Goal: Information Seeking & Learning: Learn about a topic

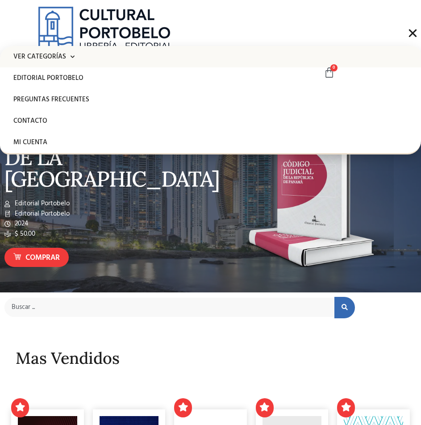
click at [66, 61] on span at bounding box center [70, 57] width 8 height 14
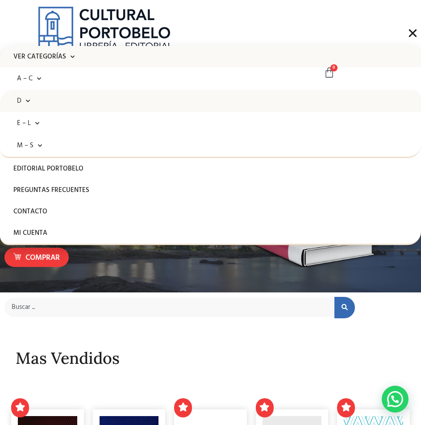
click at [55, 104] on link "D" at bounding box center [210, 101] width 421 height 22
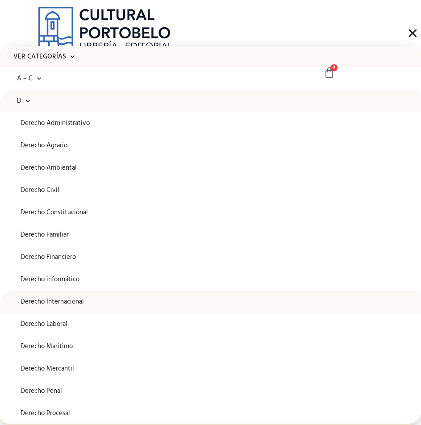
click at [71, 295] on link "Derecho Internacional" at bounding box center [210, 302] width 421 height 22
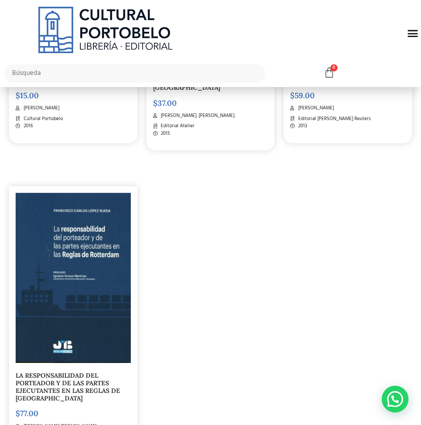
scroll to position [1785, 0]
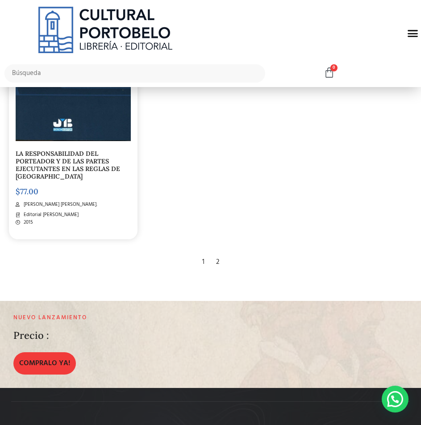
click at [215, 258] on div "2" at bounding box center [218, 262] width 12 height 19
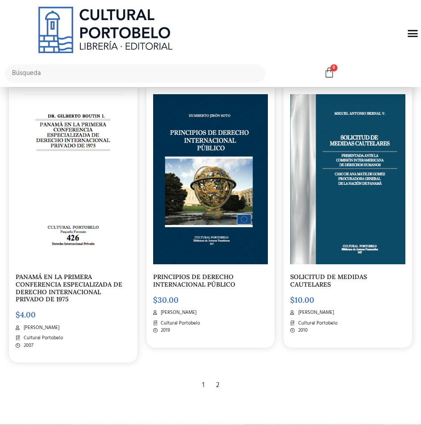
scroll to position [759, 0]
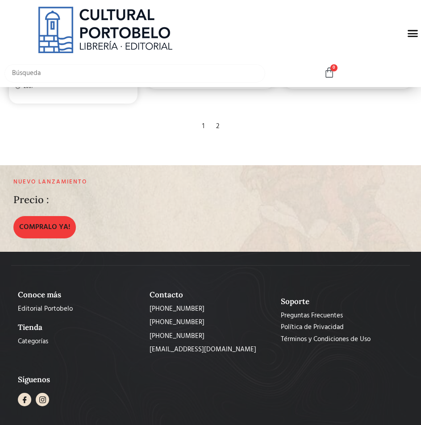
click at [100, 68] on input "text" at bounding box center [134, 73] width 261 height 18
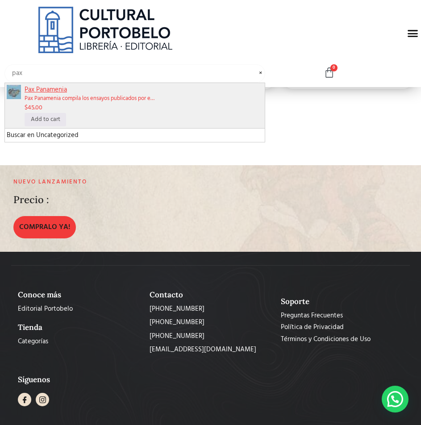
type input "pax"
click at [74, 89] on span "Pax Panamenia" at bounding box center [144, 90] width 238 height 10
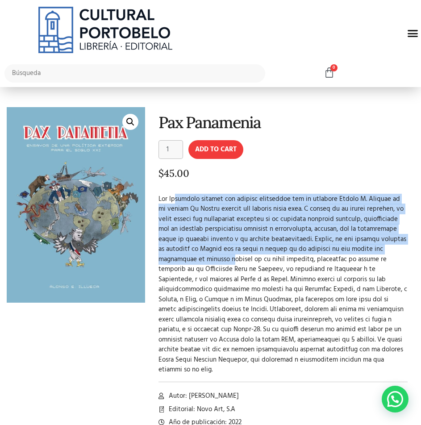
drag, startPoint x: 179, startPoint y: 199, endPoint x: 187, endPoint y: 262, distance: 64.3
click at [187, 262] on p at bounding box center [282, 284] width 249 height 181
click at [171, 213] on p at bounding box center [282, 284] width 249 height 181
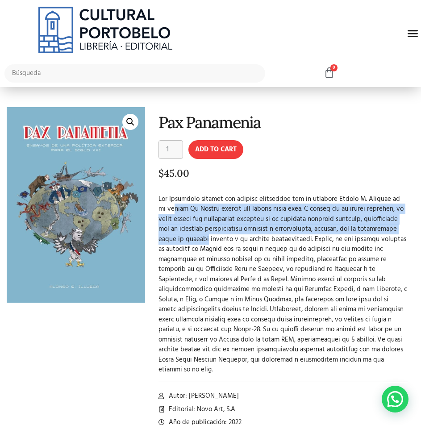
drag, startPoint x: 165, startPoint y: 207, endPoint x: 181, endPoint y: 245, distance: 41.2
click at [181, 245] on p at bounding box center [282, 284] width 249 height 181
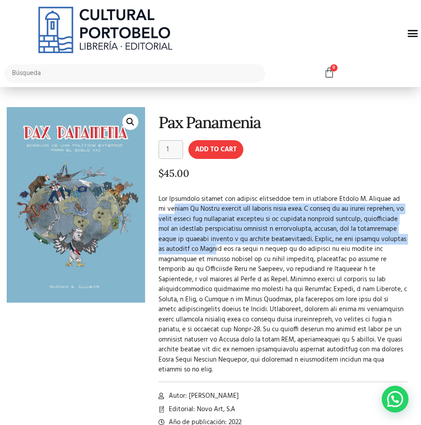
click at [181, 245] on p at bounding box center [282, 284] width 249 height 181
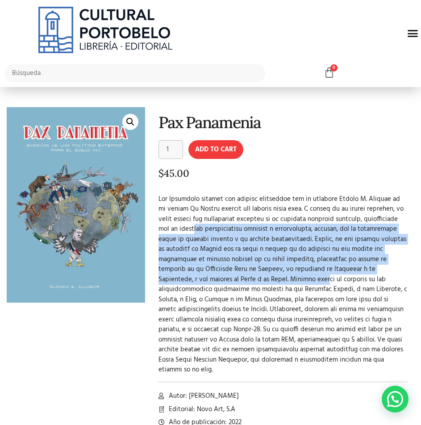
drag, startPoint x: 181, startPoint y: 229, endPoint x: 248, endPoint y: 287, distance: 88.8
click at [248, 283] on p at bounding box center [282, 284] width 249 height 181
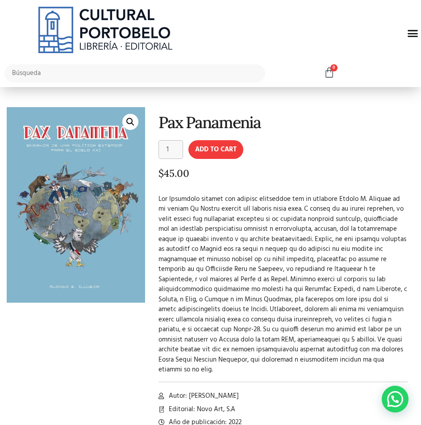
click at [247, 288] on p at bounding box center [282, 284] width 249 height 181
click at [407, 28] on div "Menu" at bounding box center [412, 33] width 17 height 17
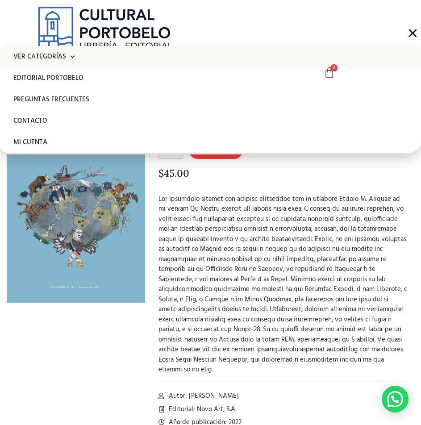
click at [71, 61] on span at bounding box center [70, 57] width 8 height 14
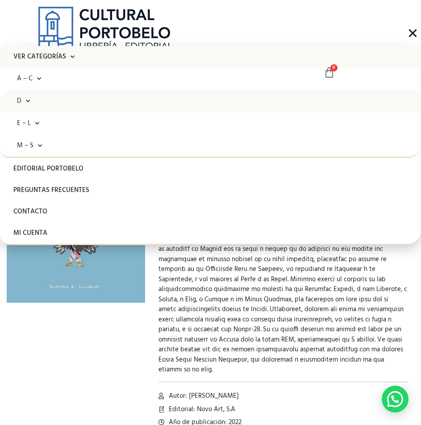
click at [105, 106] on link "D" at bounding box center [210, 101] width 421 height 22
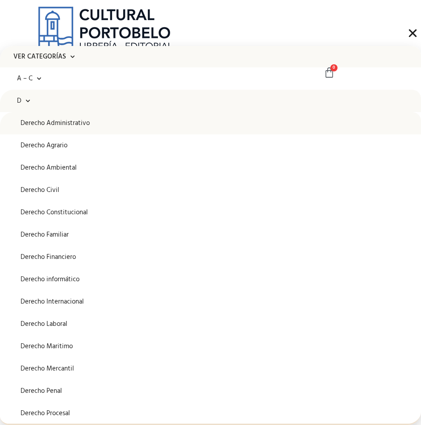
click at [124, 124] on link "Derecho Administrativo" at bounding box center [210, 123] width 421 height 22
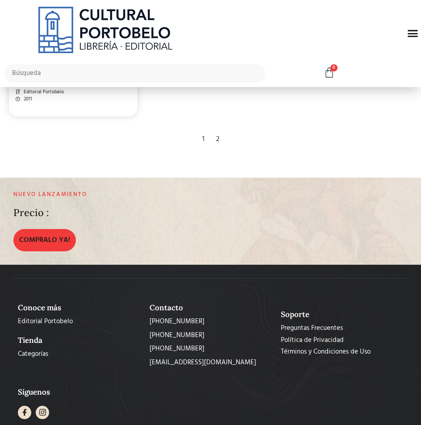
scroll to position [2008, 0]
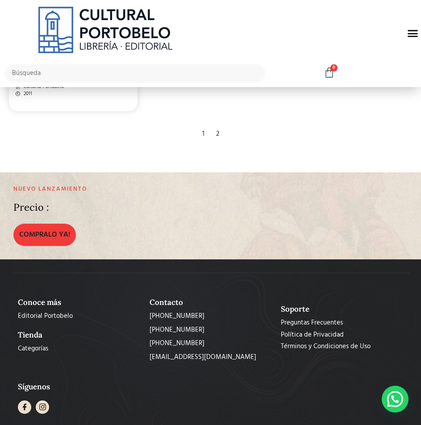
click at [220, 125] on div "2" at bounding box center [218, 134] width 12 height 19
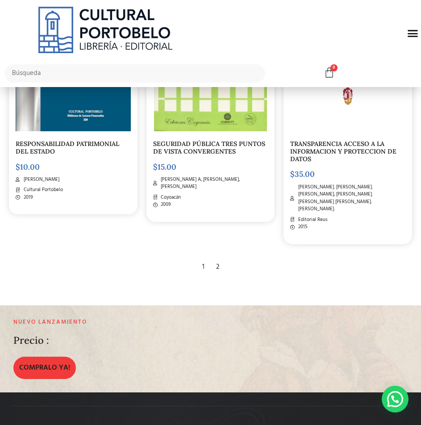
scroll to position [1403, 0]
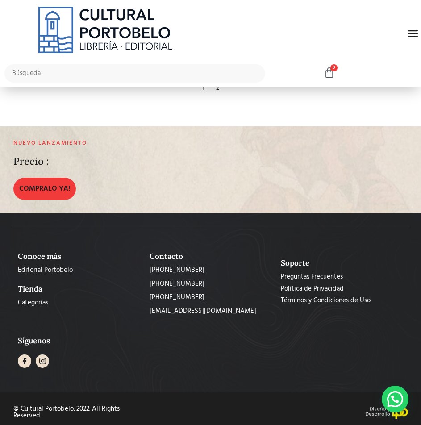
click at [410, 37] on icon "Menu Toggle" at bounding box center [412, 33] width 11 height 11
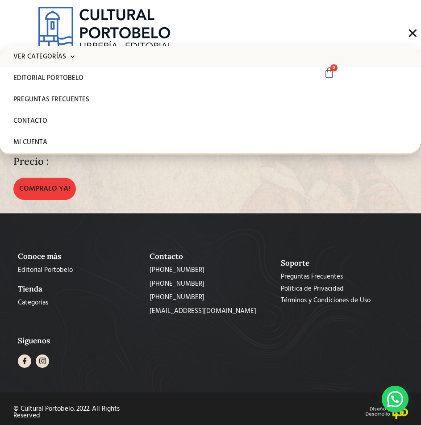
click at [151, 59] on link "Ver Categorías" at bounding box center [210, 56] width 421 height 21
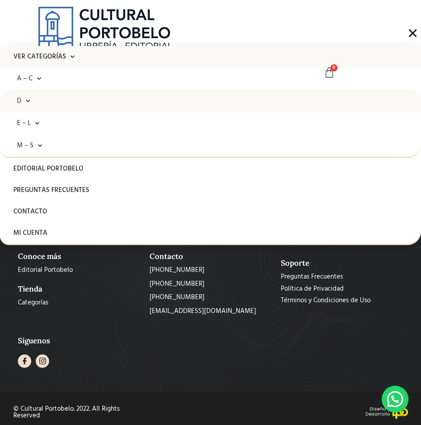
click at [134, 96] on link "D" at bounding box center [210, 101] width 421 height 22
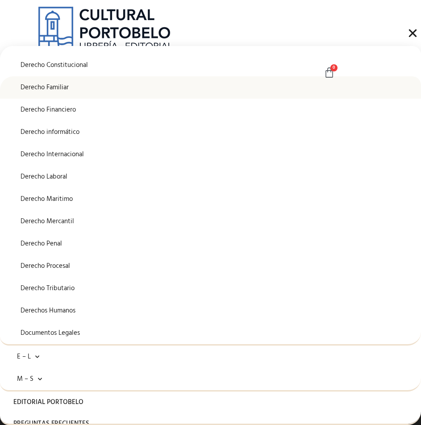
scroll to position [179, 0]
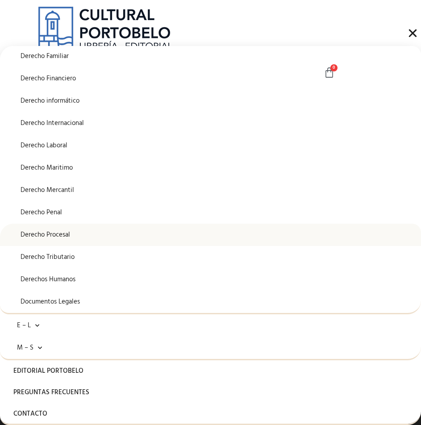
click at [64, 231] on link "Derecho Procesal" at bounding box center [210, 235] width 421 height 22
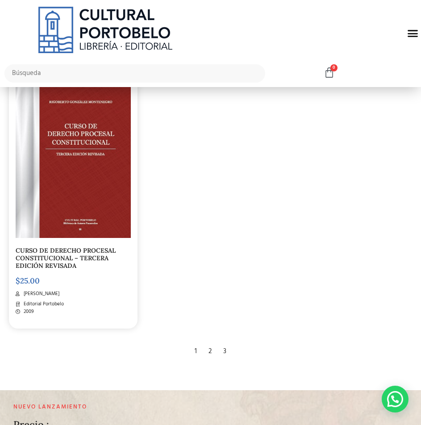
scroll to position [1919, 0]
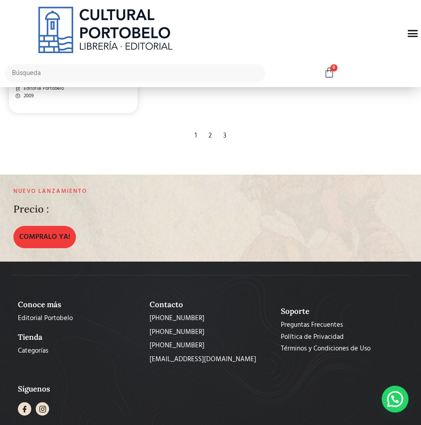
click at [211, 136] on div "2" at bounding box center [210, 135] width 12 height 19
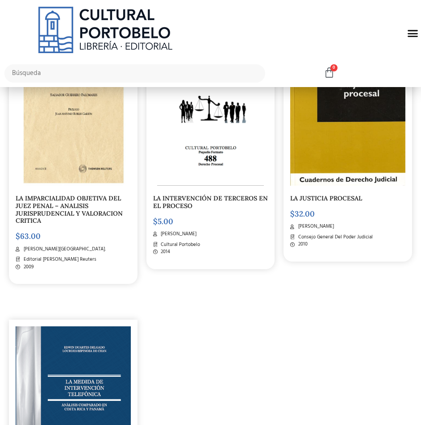
scroll to position [1875, 0]
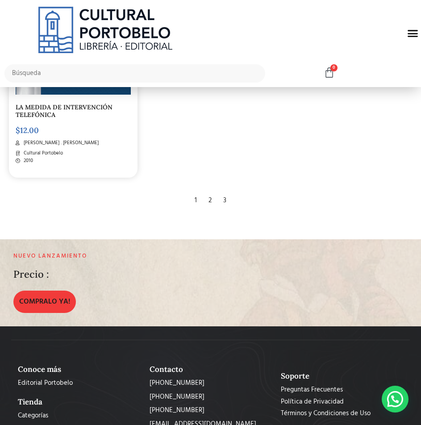
click at [225, 205] on div "3" at bounding box center [225, 200] width 12 height 19
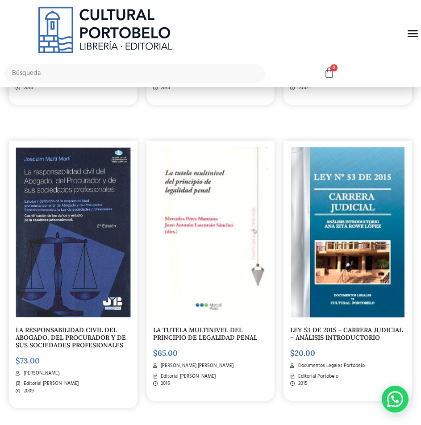
scroll to position [625, 0]
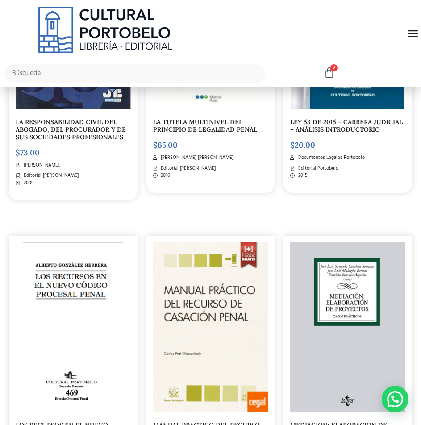
click at [87, 44] on img at bounding box center [105, 30] width 134 height 46
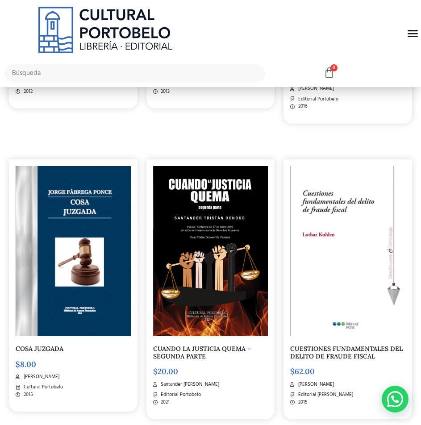
scroll to position [1562, 0]
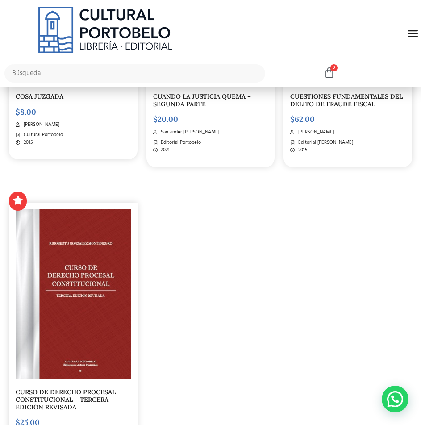
drag, startPoint x: 260, startPoint y: 331, endPoint x: 258, endPoint y: 325, distance: 6.5
